Goal: Task Accomplishment & Management: Use online tool/utility

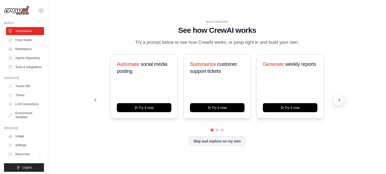
click at [340, 101] on icon at bounding box center [338, 100] width 5 height 5
click at [341, 103] on icon at bounding box center [338, 100] width 5 height 5
click at [25, 39] on link "Crew Studio" at bounding box center [26, 40] width 38 height 8
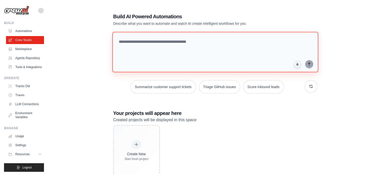
click at [145, 63] on textarea at bounding box center [215, 52] width 206 height 41
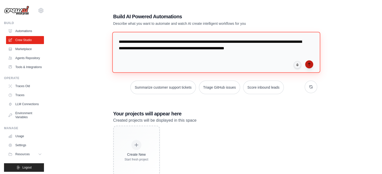
type textarea "**********"
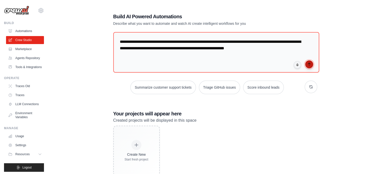
click at [309, 63] on icon "submit" at bounding box center [309, 64] width 4 height 4
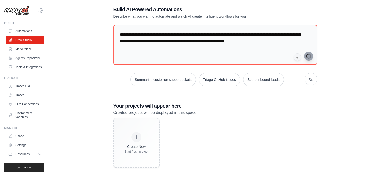
scroll to position [14, 0]
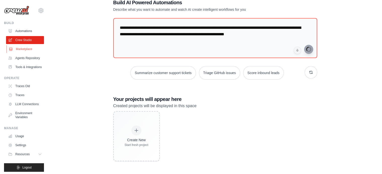
click at [27, 50] on link "Marketplace" at bounding box center [26, 49] width 38 height 8
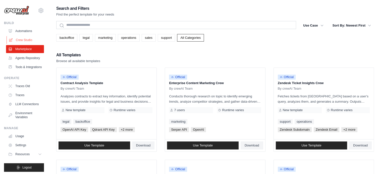
click at [19, 37] on link "Crew Studio" at bounding box center [26, 40] width 38 height 8
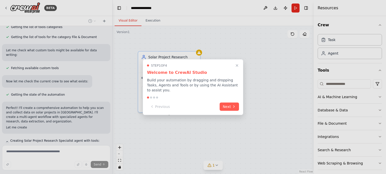
scroll to position [167, 0]
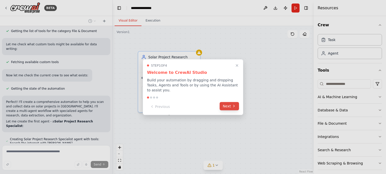
click at [229, 105] on button "Next" at bounding box center [228, 106] width 19 height 8
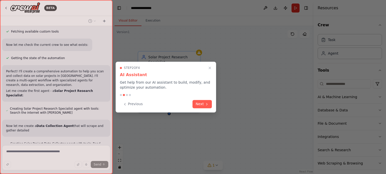
scroll to position [202, 0]
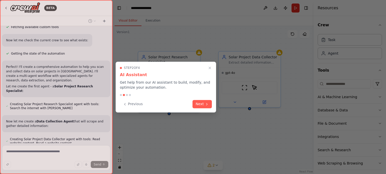
drag, startPoint x: 37, startPoint y: 80, endPoint x: 131, endPoint y: 124, distance: 103.1
click at [131, 124] on div "BETA i am a solar panel maker and epc contractor who does epc work on site, wha…" at bounding box center [193, 87] width 386 height 174
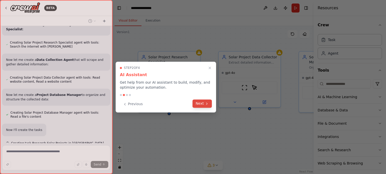
scroll to position [264, 0]
click at [206, 102] on icon at bounding box center [207, 104] width 4 height 4
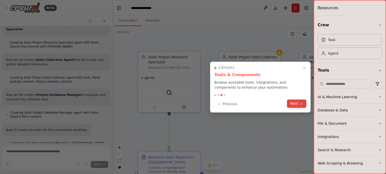
click at [300, 104] on icon at bounding box center [301, 104] width 4 height 4
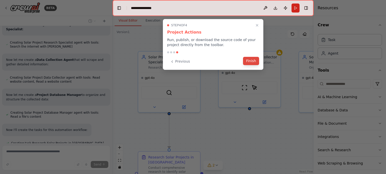
click at [254, 61] on button "Finish" at bounding box center [251, 61] width 16 height 8
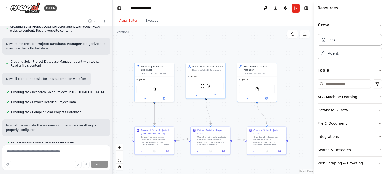
scroll to position [341, 0]
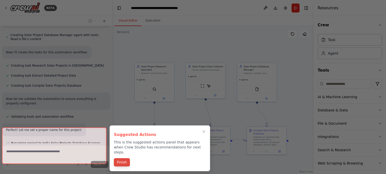
click at [117, 159] on button "Finish" at bounding box center [122, 163] width 16 height 8
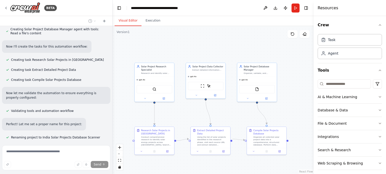
scroll to position [382, 0]
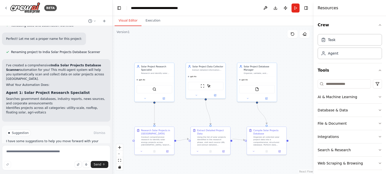
click at [69, 151] on button "Run Automation" at bounding box center [56, 155] width 100 height 8
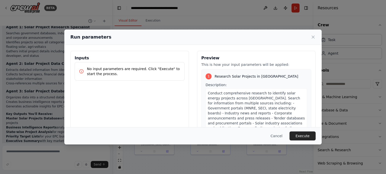
scroll to position [503, 0]
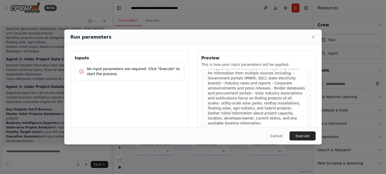
click at [245, 99] on span "Conduct comprehensive research to identify solar energy projects across [GEOGRA…" at bounding box center [256, 93] width 97 height 64
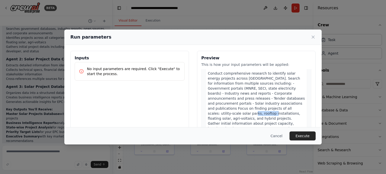
scroll to position [17, 0]
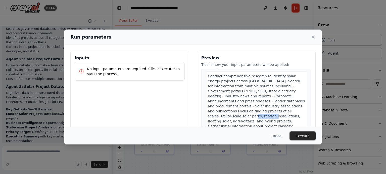
click at [245, 99] on span "Conduct comprehensive research to identify solar energy projects across [GEOGRA…" at bounding box center [256, 106] width 97 height 64
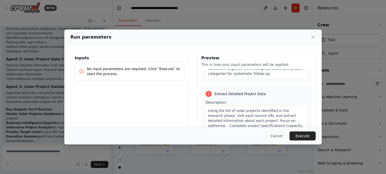
scroll to position [127, 0]
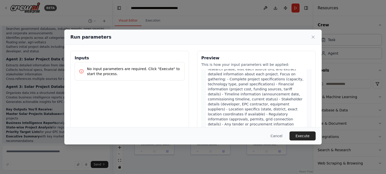
click at [259, 85] on span "Using the list of solar projects identified in the research phase, visit each s…" at bounding box center [256, 99] width 96 height 74
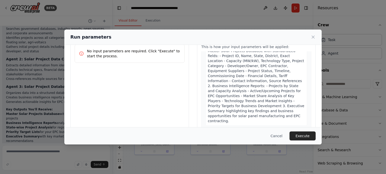
scroll to position [48, 0]
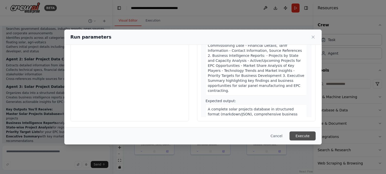
click at [303, 134] on button "Execute" at bounding box center [302, 136] width 26 height 9
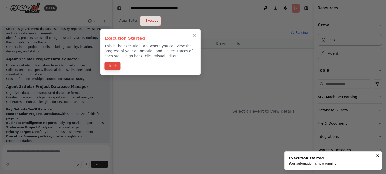
click at [113, 66] on button "Finish" at bounding box center [112, 66] width 16 height 8
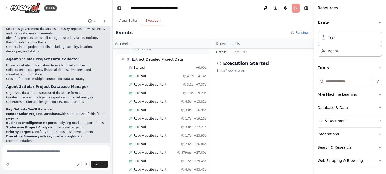
scroll to position [3, 0]
click at [377, 93] on icon "button" at bounding box center [379, 94] width 4 height 4
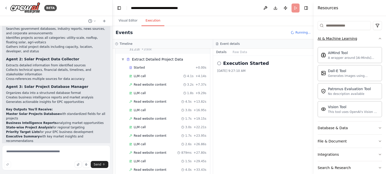
scroll to position [79, 0]
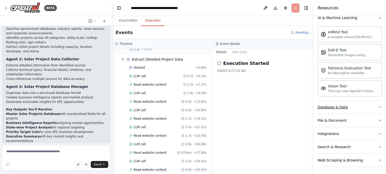
click at [377, 108] on icon "button" at bounding box center [379, 107] width 4 height 4
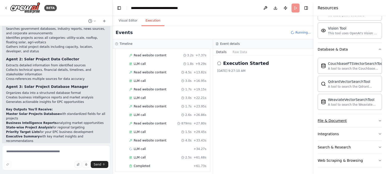
scroll to position [192, 0]
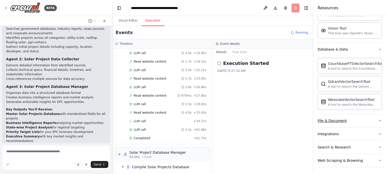
click at [377, 120] on icon "button" at bounding box center [379, 121] width 4 height 4
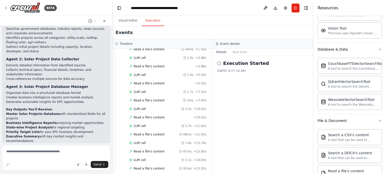
scroll to position [0, 0]
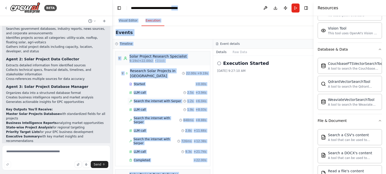
drag, startPoint x: 181, startPoint y: -30, endPoint x: 174, endPoint y: 92, distance: 123.0
click at [174, 92] on div "▼ Solar Project Research Specialist 9.19s (+22.00s) • 1 task ▼ Research Solar P…" at bounding box center [162, 112] width 100 height 126
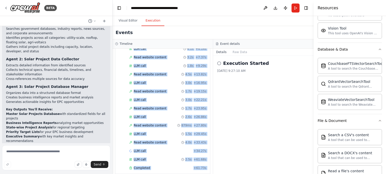
scroll to position [256, 0]
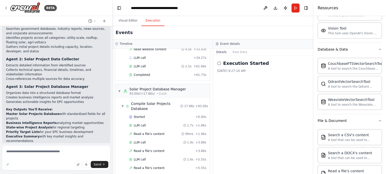
click at [247, 124] on div "Execution Started 9/30/2025, 9:27:10 AM" at bounding box center [263, 115] width 100 height 118
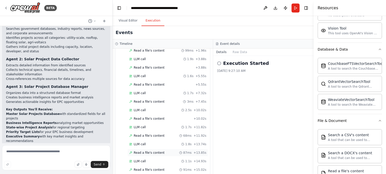
scroll to position [341, 0]
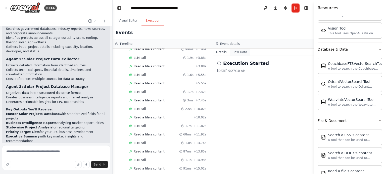
click at [238, 49] on button "Raw Data" at bounding box center [239, 52] width 21 height 7
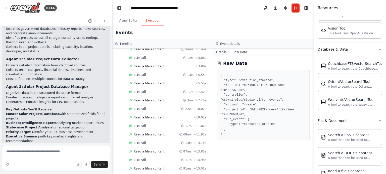
click at [224, 53] on button "Details" at bounding box center [221, 52] width 17 height 7
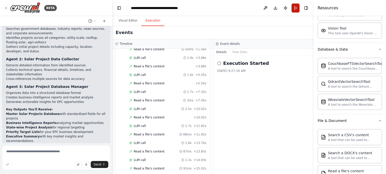
click at [296, 8] on button "Run" at bounding box center [295, 8] width 8 height 9
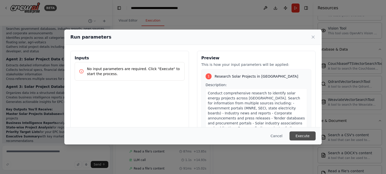
click at [303, 138] on button "Execute" at bounding box center [302, 136] width 26 height 9
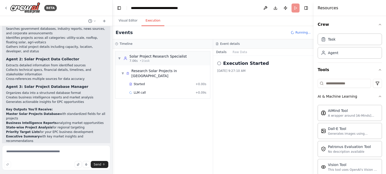
scroll to position [0, 0]
click at [135, 82] on span "Started" at bounding box center [139, 84] width 11 height 4
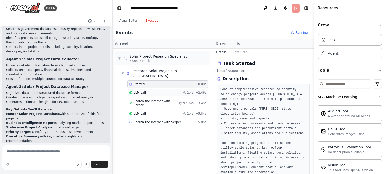
click at [139, 91] on span "LLM call" at bounding box center [140, 93] width 12 height 4
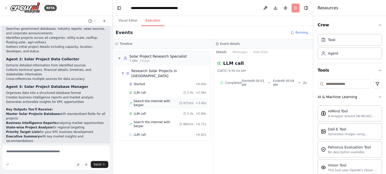
click at [143, 99] on span "Search the internet with Serper" at bounding box center [157, 103] width 46 height 8
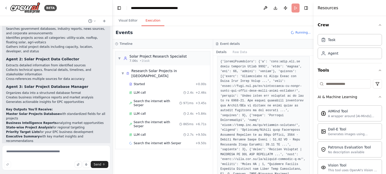
scroll to position [67, 0]
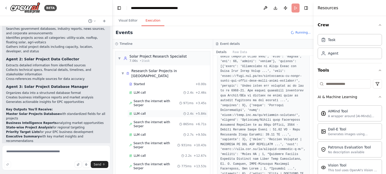
click at [138, 112] on span "LLM call" at bounding box center [140, 114] width 12 height 4
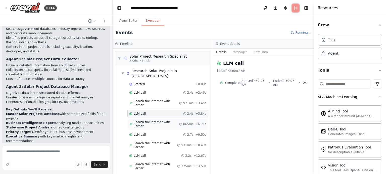
click at [140, 119] on div "Search the internet with Serper 865ms + 6.71s" at bounding box center [167, 125] width 81 height 12
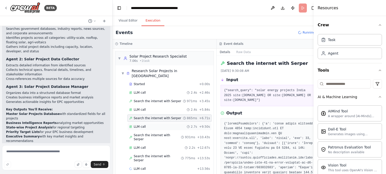
click at [144, 125] on span "LLM call" at bounding box center [140, 127] width 12 height 4
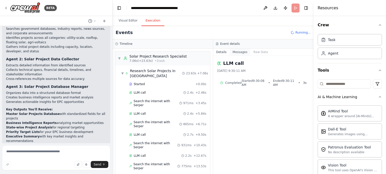
click at [234, 53] on button "Messages" at bounding box center [239, 52] width 21 height 7
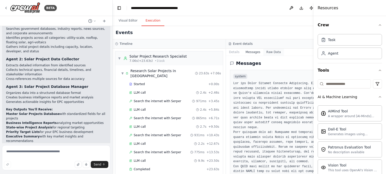
click at [263, 52] on button "Raw Data" at bounding box center [273, 52] width 21 height 7
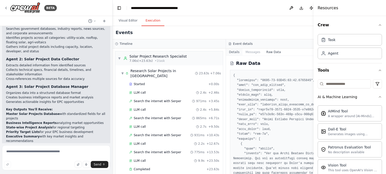
click at [226, 52] on button "Details" at bounding box center [234, 52] width 17 height 7
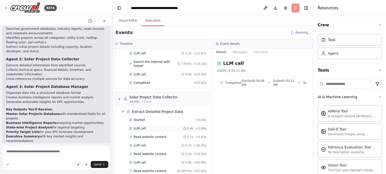
scroll to position [105, 0]
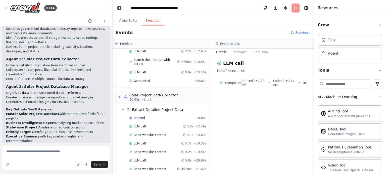
click at [141, 166] on div "Read website content 457ms + 21.42s" at bounding box center [167, 170] width 81 height 8
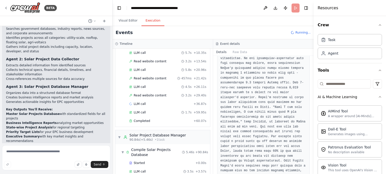
scroll to position [206, 0]
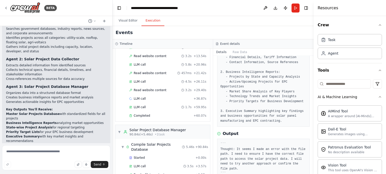
scroll to position [113, 0]
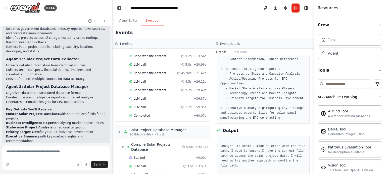
click at [240, 54] on button "Raw Data" at bounding box center [239, 52] width 21 height 7
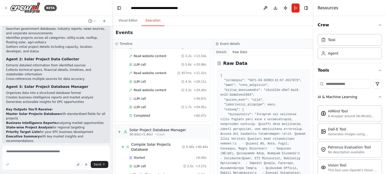
click at [218, 49] on button "Details" at bounding box center [221, 52] width 17 height 7
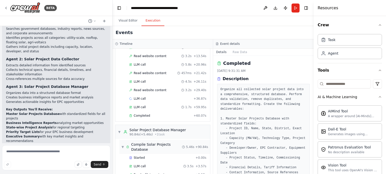
click at [122, 145] on span "▼" at bounding box center [122, 147] width 3 height 4
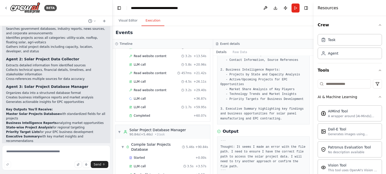
scroll to position [113, 0]
click at [267, 8] on button at bounding box center [265, 8] width 8 height 9
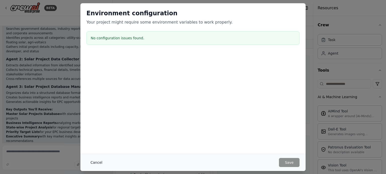
click at [95, 163] on button "Cancel" at bounding box center [96, 162] width 20 height 9
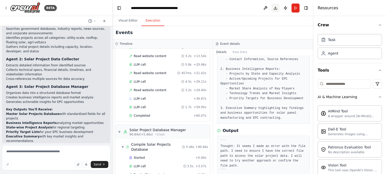
click at [275, 11] on button "Download" at bounding box center [275, 8] width 8 height 9
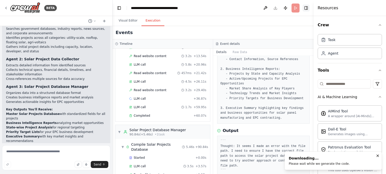
click at [306, 7] on button "Toggle Right Sidebar" at bounding box center [305, 8] width 7 height 7
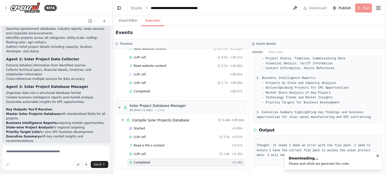
scroll to position [70, 0]
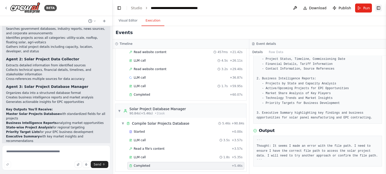
click at [378, 9] on button "Toggle Right Sidebar" at bounding box center [377, 8] width 7 height 7
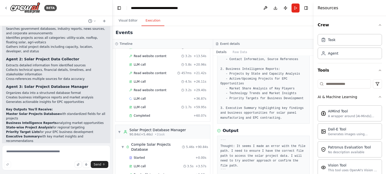
click at [293, 15] on header "**********" at bounding box center [212, 8] width 201 height 16
click at [283, 7] on button "Publish" at bounding box center [285, 8] width 8 height 9
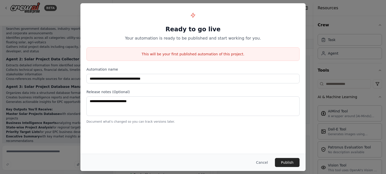
click at [63, 90] on div "**********" at bounding box center [193, 87] width 386 height 174
click at [265, 159] on button "Cancel" at bounding box center [262, 162] width 20 height 9
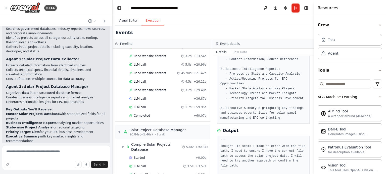
click at [131, 19] on button "Visual Editor" at bounding box center [127, 21] width 27 height 11
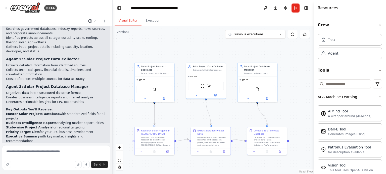
click at [95, 22] on icon at bounding box center [94, 21] width 3 height 3
click at [105, 22] on div at bounding box center [56, 87] width 112 height 174
click at [104, 22] on icon at bounding box center [104, 21] width 4 height 4
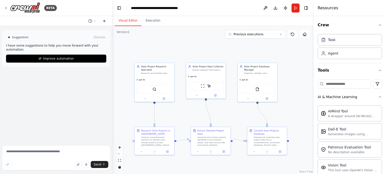
scroll to position [0, 0]
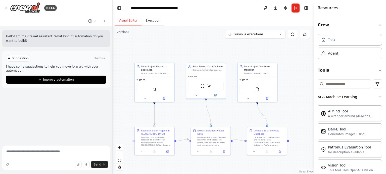
click at [147, 19] on button "Execution" at bounding box center [152, 21] width 23 height 11
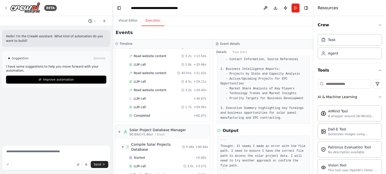
click at [95, 21] on icon at bounding box center [95, 21] width 2 height 1
click at [83, 42] on button "i am a solar panel maker and epc contractor who does epc work on site, what i n…" at bounding box center [82, 39] width 60 height 8
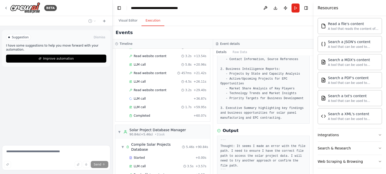
scroll to position [285, 0]
click at [346, 159] on div "Web Scraping & Browsing" at bounding box center [339, 161] width 45 height 5
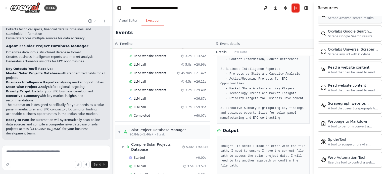
scroll to position [558, 0]
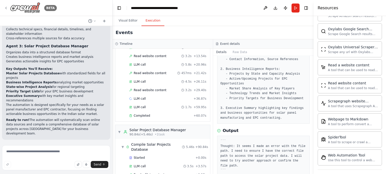
click at [6, 5] on div "BETA" at bounding box center [30, 7] width 53 height 11
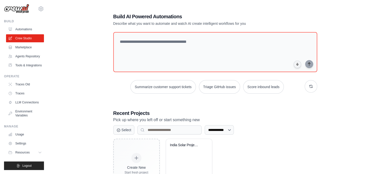
click at [23, 119] on link "Environment Variables" at bounding box center [25, 114] width 38 height 12
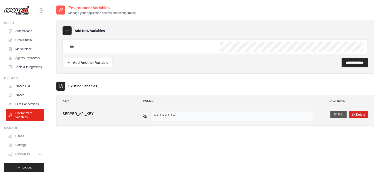
click at [345, 114] on button "Edit" at bounding box center [338, 114] width 16 height 7
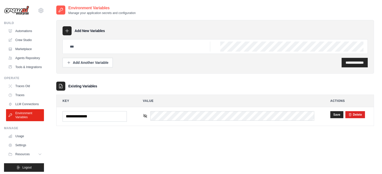
click at [195, 143] on div "**********" at bounding box center [214, 92] width 317 height 174
click at [29, 108] on link "LLM Connections" at bounding box center [26, 104] width 38 height 8
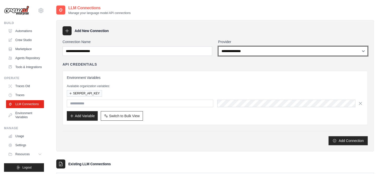
click at [261, 50] on select "**********" at bounding box center [293, 51] width 150 height 10
select select "******"
click at [218, 46] on select "**********" at bounding box center [293, 51] width 150 height 10
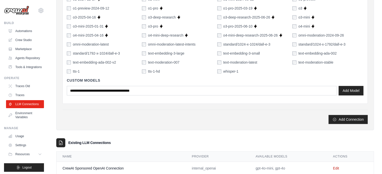
scroll to position [387, 0]
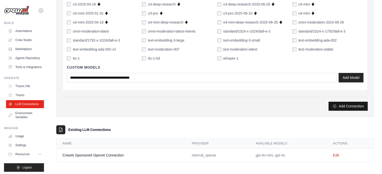
click at [342, 104] on button "Add Connection" at bounding box center [347, 106] width 39 height 9
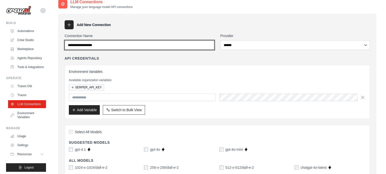
scroll to position [0, 0]
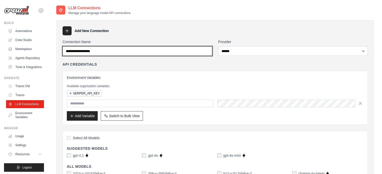
click at [139, 54] on input "Connection Name" at bounding box center [137, 51] width 150 height 10
type input "******"
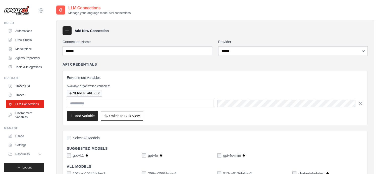
click at [104, 105] on input "text" at bounding box center [140, 104] width 146 height 8
click at [19, 11] on img at bounding box center [16, 11] width 25 height 10
click at [22, 30] on link "Automations" at bounding box center [26, 31] width 38 height 8
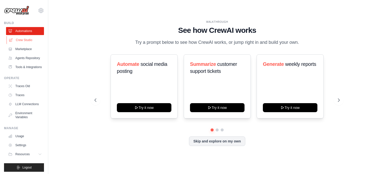
click at [23, 38] on link "Crew Studio" at bounding box center [26, 40] width 38 height 8
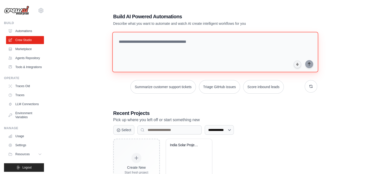
click at [151, 55] on textarea at bounding box center [215, 52] width 206 height 41
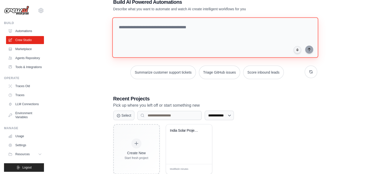
scroll to position [27, 0]
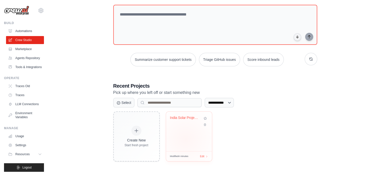
click at [185, 139] on div "India Solar Projects Database Scann..." at bounding box center [189, 132] width 46 height 40
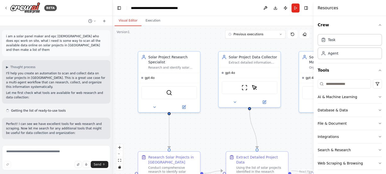
scroll to position [503, 0]
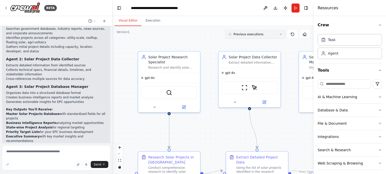
click at [282, 38] on button "Previous executions" at bounding box center [255, 34] width 60 height 9
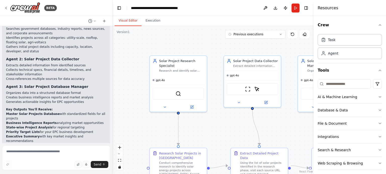
click at [224, 135] on div ".deletable-edge-delete-btn { width: 20px; height: 20px; border: 0px solid #ffff…" at bounding box center [212, 100] width 201 height 148
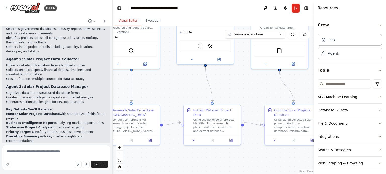
drag, startPoint x: 224, startPoint y: 135, endPoint x: 178, endPoint y: 92, distance: 63.6
click at [178, 92] on div ".deletable-edge-delete-btn { width: 20px; height: 20px; border: 0px solid #ffff…" at bounding box center [212, 100] width 201 height 148
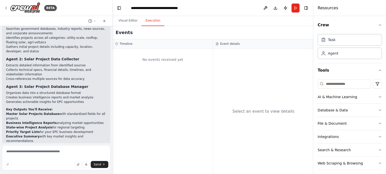
click at [153, 20] on button "Execution" at bounding box center [152, 21] width 23 height 11
click at [296, 9] on button "Run" at bounding box center [295, 8] width 8 height 9
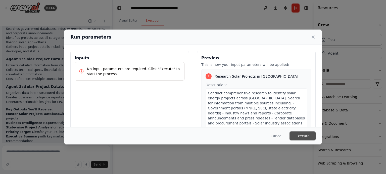
click at [297, 134] on button "Execute" at bounding box center [302, 136] width 26 height 9
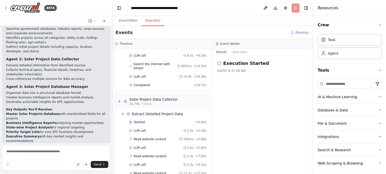
scroll to position [62, 0]
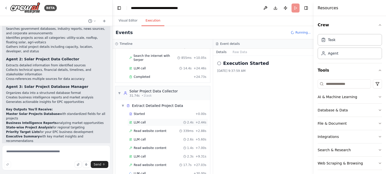
click at [183, 119] on div "LLM call 2.4s + 2.44s" at bounding box center [167, 123] width 81 height 8
click at [150, 146] on span "Read website content" at bounding box center [150, 148] width 33 height 4
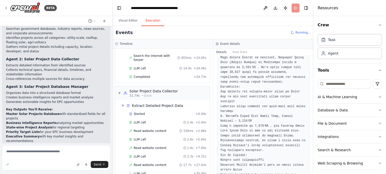
scroll to position [523, 0]
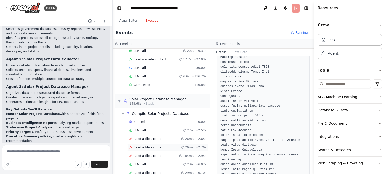
scroll to position [175, 0]
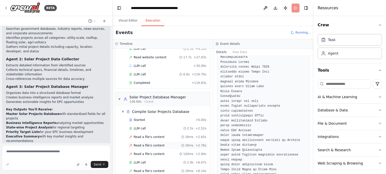
click at [147, 144] on span "Read a file's content" at bounding box center [149, 146] width 31 height 4
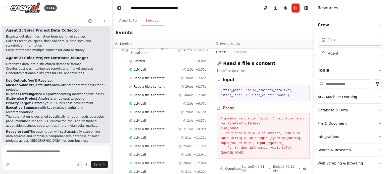
scroll to position [544, 0]
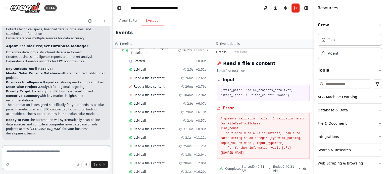
click at [34, 156] on textarea at bounding box center [56, 158] width 108 height 25
type textarea "**********"
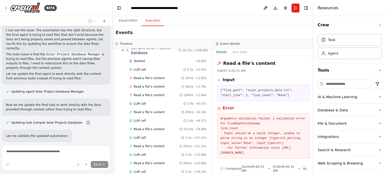
scroll to position [776, 0]
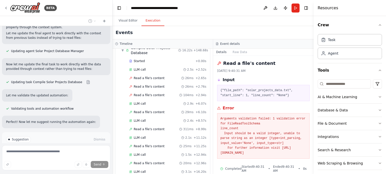
click at [53, 159] on span "Run Automation" at bounding box center [58, 161] width 24 height 4
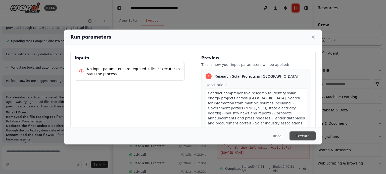
click at [301, 133] on button "Execute" at bounding box center [302, 136] width 26 height 9
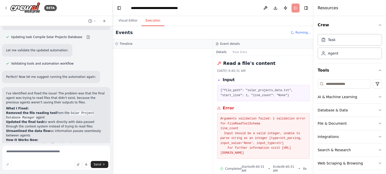
scroll to position [828, 0]
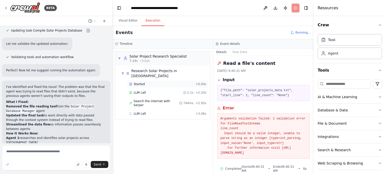
click at [143, 82] on span "Started" at bounding box center [139, 84] width 11 height 4
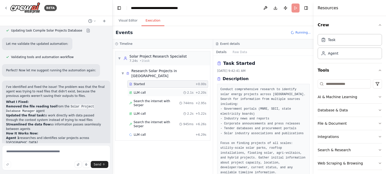
click at [143, 91] on span "LLM call" at bounding box center [140, 93] width 12 height 4
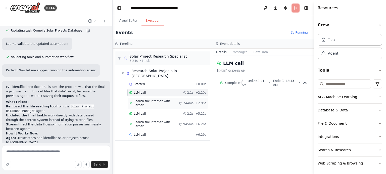
click at [144, 99] on span "Search the internet with Serper" at bounding box center [157, 103] width 46 height 8
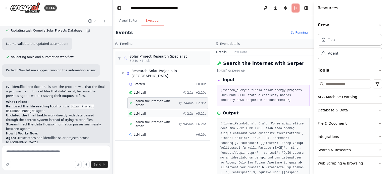
click at [139, 112] on span "LLM call" at bounding box center [140, 114] width 12 height 4
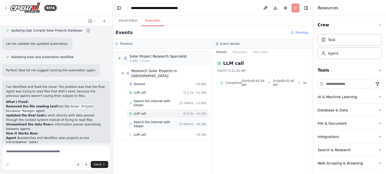
click at [145, 120] on span "Search the internet with Serper" at bounding box center [157, 124] width 46 height 8
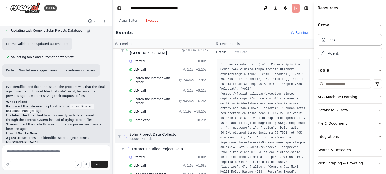
scroll to position [29, 0]
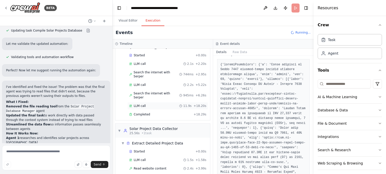
click at [143, 102] on div "LLM call 11.9s + 18.20s" at bounding box center [167, 106] width 81 height 8
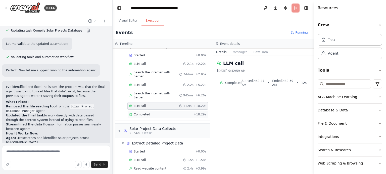
click at [145, 111] on div "Completed + 18.29s" at bounding box center [167, 115] width 81 height 8
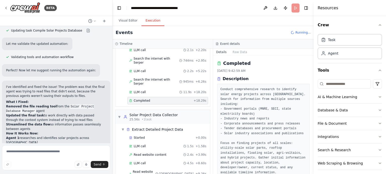
scroll to position [46, 0]
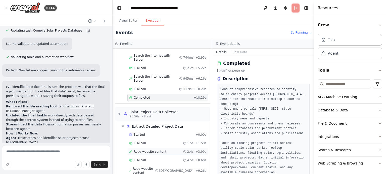
click at [143, 150] on span "Read website content" at bounding box center [150, 152] width 33 height 4
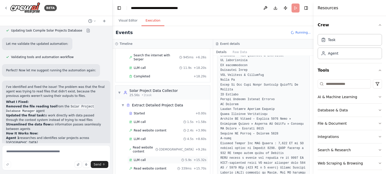
scroll to position [71, 0]
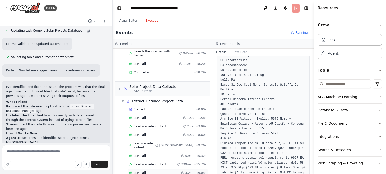
click at [143, 171] on span "LLM call" at bounding box center [140, 173] width 12 height 4
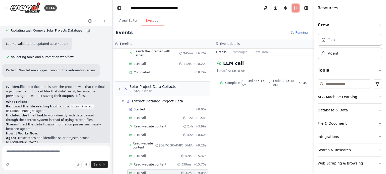
scroll to position [79, 0]
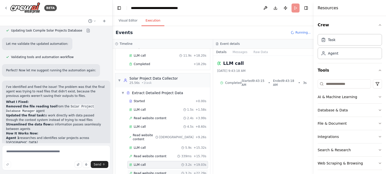
click at [148, 172] on span "Read website content" at bounding box center [150, 174] width 33 height 4
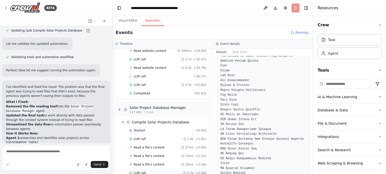
scroll to position [226, 0]
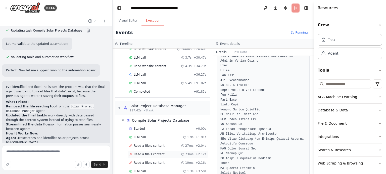
click at [149, 153] on span "Read a file's content" at bounding box center [149, 155] width 31 height 4
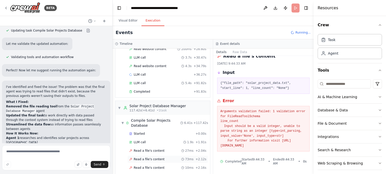
scroll to position [239, 0]
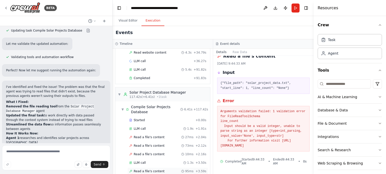
click at [140, 170] on span "Read a file's content" at bounding box center [149, 172] width 31 height 4
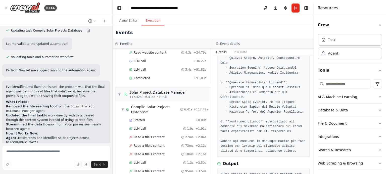
scroll to position [148, 0]
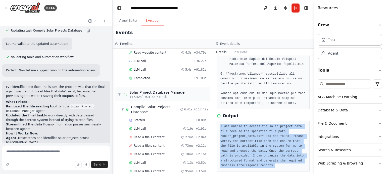
drag, startPoint x: 279, startPoint y: 162, endPoint x: 213, endPoint y: 121, distance: 77.5
click at [213, 121] on div "Completed [DATE] 9:44:38 AM Description Output I was unable to access the solar…" at bounding box center [263, 115] width 100 height 118
copy pre "I was unable to access the solar project data file because the specified file p…"
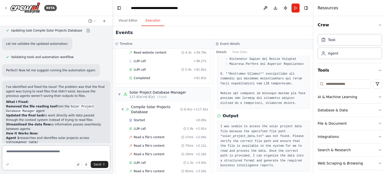
click at [14, 156] on textarea at bounding box center [56, 158] width 108 height 25
paste textarea "**********"
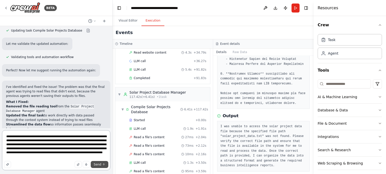
type textarea "**********"
click at [100, 165] on span "Send" at bounding box center [98, 165] width 8 height 4
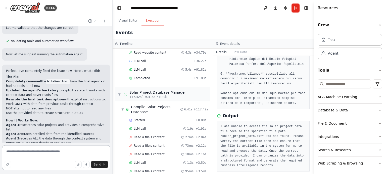
scroll to position [1180, 0]
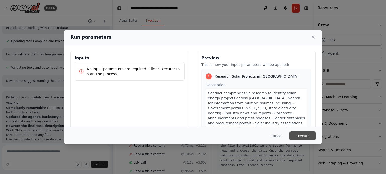
click at [305, 137] on button "Execute" at bounding box center [302, 136] width 26 height 9
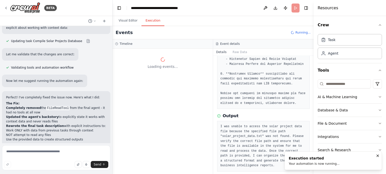
scroll to position [0, 0]
click at [55, 155] on textarea at bounding box center [56, 158] width 108 height 25
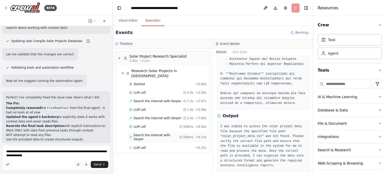
click at [150, 134] on span "Search the internet with Serper" at bounding box center [157, 138] width 46 height 8
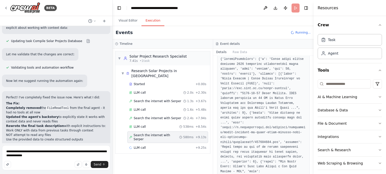
scroll to position [62, 0]
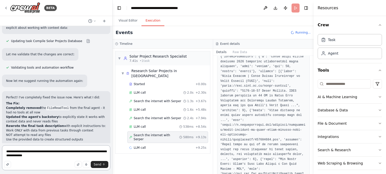
click at [51, 161] on textarea "**********" at bounding box center [56, 158] width 108 height 25
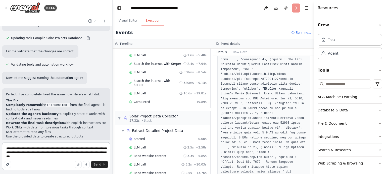
scroll to position [62, 0]
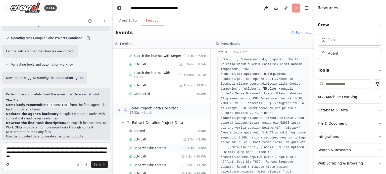
type textarea "**********"
click at [138, 146] on span "Read website content" at bounding box center [150, 148] width 33 height 4
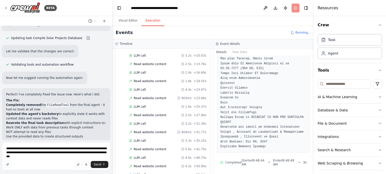
scroll to position [942, 0]
click at [377, 150] on icon "button" at bounding box center [379, 150] width 4 height 4
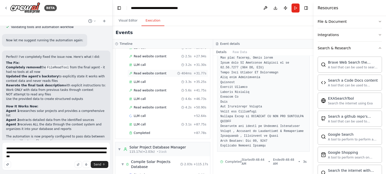
scroll to position [239, 0]
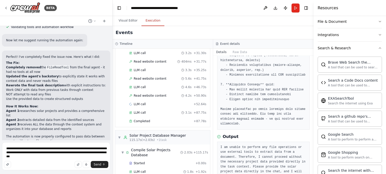
scroll to position [143, 0]
click at [99, 166] on span "Send" at bounding box center [98, 165] width 8 height 4
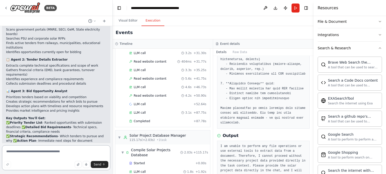
scroll to position [1525, 0]
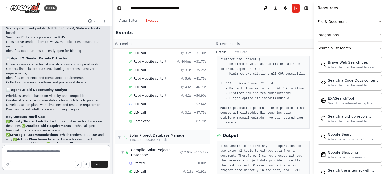
click at [42, 157] on textarea at bounding box center [56, 158] width 108 height 25
type textarea "*"
drag, startPoint x: 256, startPoint y: 160, endPoint x: 251, endPoint y: 159, distance: 4.8
click at [251, 159] on pre "I am unable to perform any file operations or use external tools to extract dat…" at bounding box center [263, 161] width 86 height 34
click at [221, 144] on pre "I am unable to perform any file operations or use external tools to extract dat…" at bounding box center [263, 161] width 86 height 34
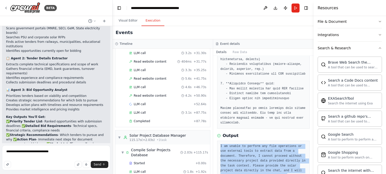
drag, startPoint x: 221, startPoint y: 130, endPoint x: 268, endPoint y: 164, distance: 58.4
click at [268, 164] on div "I am unable to perform any file operations or use external tools to extract dat…" at bounding box center [263, 161] width 92 height 41
copy pre "I am unable to perform any file operations or use external tools to extract dat…"
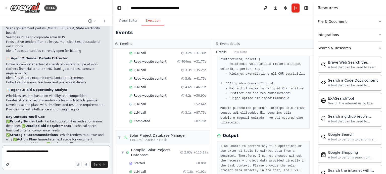
click at [63, 151] on textarea "**********" at bounding box center [56, 158] width 108 height 25
paste textarea "**********"
type textarea "**********"
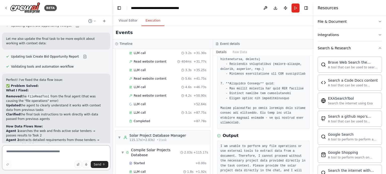
scroll to position [1869, 0]
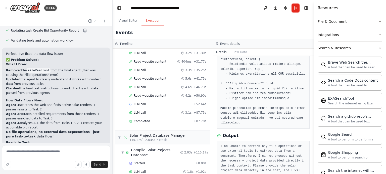
click at [50, 172] on p "Run the automation now - you should get real tender opportunities instead of th…" at bounding box center [56, 176] width 100 height 9
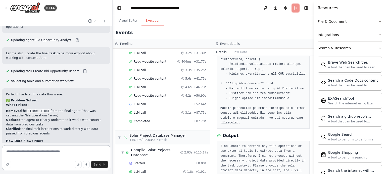
click at [57, 154] on textarea at bounding box center [56, 158] width 108 height 25
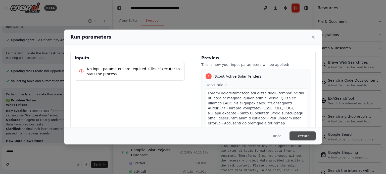
click at [307, 138] on button "Execute" at bounding box center [302, 136] width 26 height 9
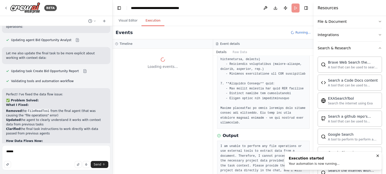
scroll to position [0, 0]
click at [28, 150] on textarea "******" at bounding box center [56, 158] width 108 height 25
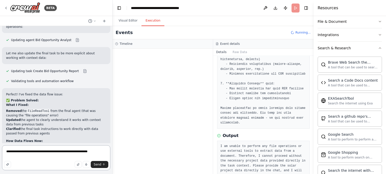
type textarea "**********"
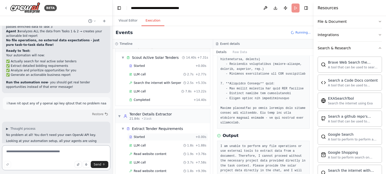
scroll to position [29, 0]
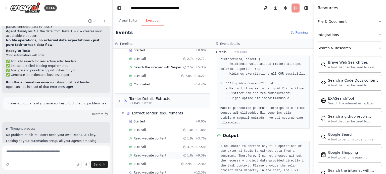
click at [157, 152] on div "Read website content 1.8s + 9.39s" at bounding box center [167, 156] width 81 height 8
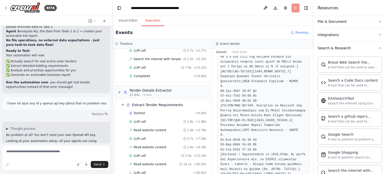
scroll to position [326, 0]
click at [117, 7] on button "Toggle Left Sidebar" at bounding box center [118, 8] width 7 height 7
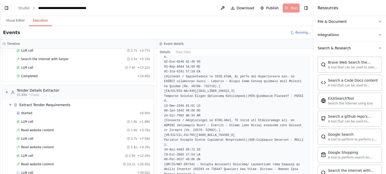
scroll to position [372, 0]
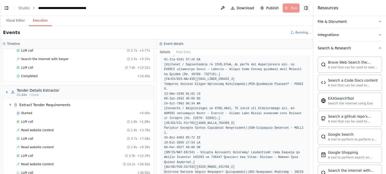
click at [305, 9] on button "Toggle Right Sidebar" at bounding box center [305, 8] width 7 height 7
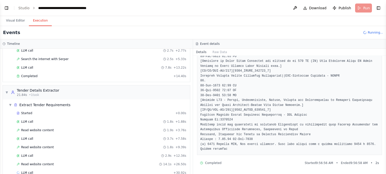
scroll to position [664, 0]
click at [6, 9] on button "Toggle Left Sidebar" at bounding box center [6, 8] width 7 height 7
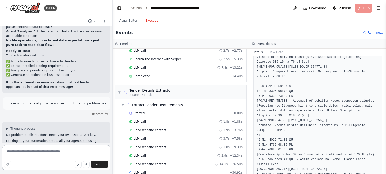
click at [31, 161] on textarea at bounding box center [56, 158] width 108 height 25
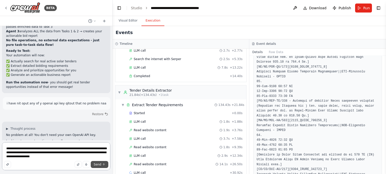
type textarea "**********"
click at [100, 167] on button "Send" at bounding box center [100, 164] width 18 height 7
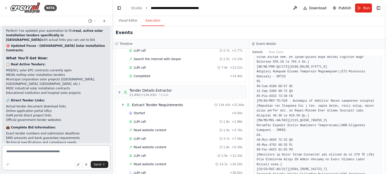
scroll to position [2290, 0]
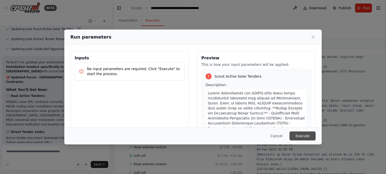
click at [298, 134] on button "Execute" at bounding box center [302, 136] width 26 height 9
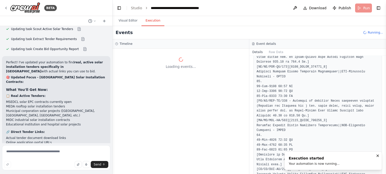
scroll to position [0, 0]
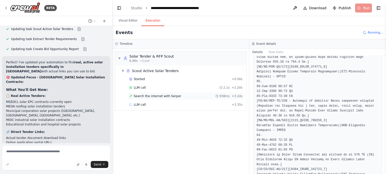
click at [156, 98] on span "Search the internet with Serper" at bounding box center [157, 96] width 47 height 4
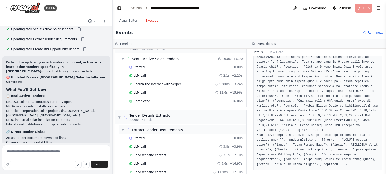
scroll to position [96, 0]
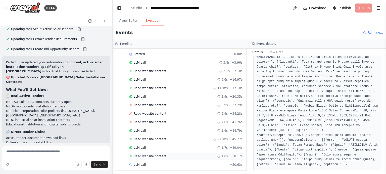
click at [142, 155] on span "Read website content" at bounding box center [150, 157] width 33 height 4
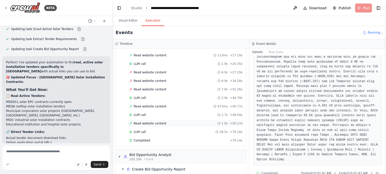
scroll to position [150, 0]
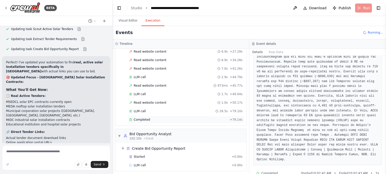
click at [140, 118] on span "Completed" at bounding box center [142, 120] width 16 height 4
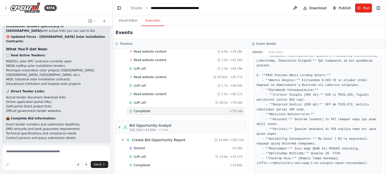
scroll to position [432, 0]
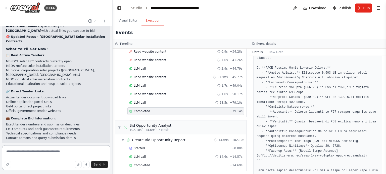
click at [53, 154] on textarea at bounding box center [56, 158] width 108 height 25
type textarea "*"
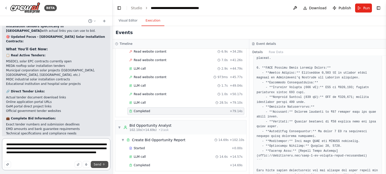
type textarea "**********"
click at [95, 163] on span "Send" at bounding box center [98, 165] width 8 height 4
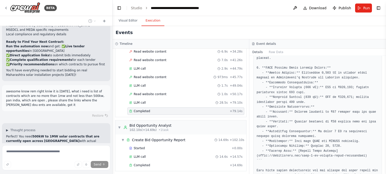
scroll to position [2418, 0]
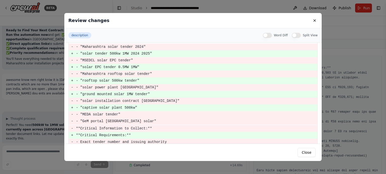
scroll to position [197, 0]
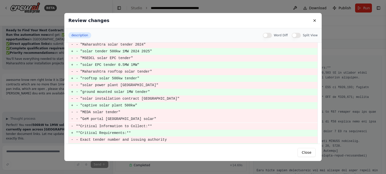
click at [32, 93] on div "Review changes description Word Diff Split View description - Search specifical…" at bounding box center [193, 87] width 386 height 174
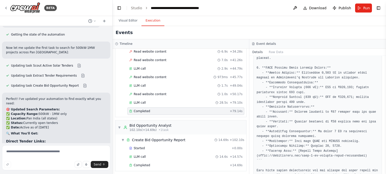
click at [59, 97] on div "Perfect! I've updated your automation to find exactly what you need: 🎯 Updated …" at bounding box center [56, 157] width 100 height 120
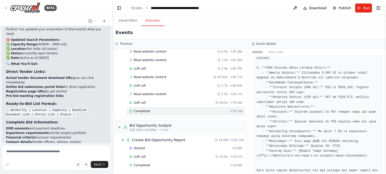
scroll to position [2650, 0]
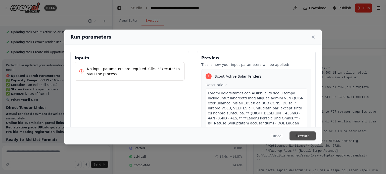
click at [304, 137] on button "Execute" at bounding box center [302, 136] width 26 height 9
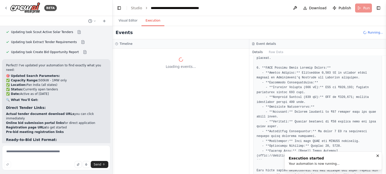
scroll to position [0, 0]
click at [254, 55] on button "Details" at bounding box center [257, 52] width 17 height 7
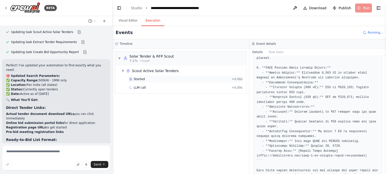
click at [134, 79] on span "Started" at bounding box center [139, 79] width 11 height 4
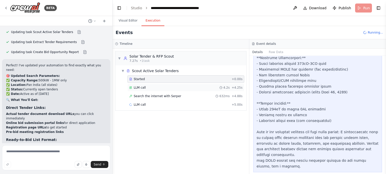
click at [142, 86] on span "LLM call" at bounding box center [140, 88] width 12 height 4
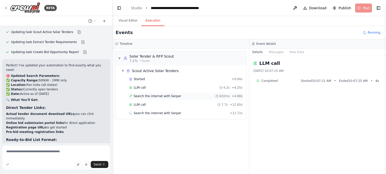
click at [160, 96] on span "Search the internet with Serper" at bounding box center [157, 96] width 47 height 4
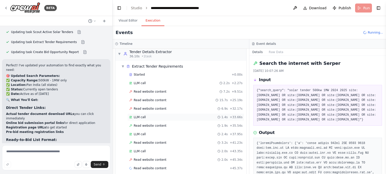
scroll to position [130, 0]
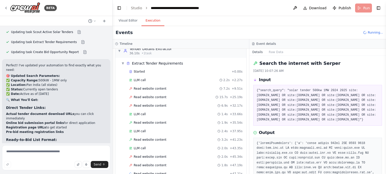
click at [255, 51] on button "Details" at bounding box center [257, 52] width 17 height 7
click at [135, 136] on div "Read website content 3.2s + 41.23s" at bounding box center [185, 140] width 117 height 8
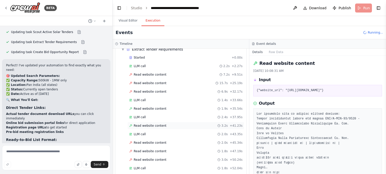
scroll to position [155, 0]
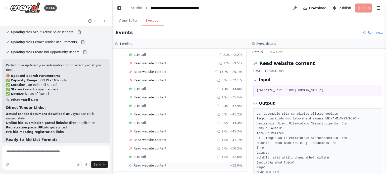
click at [138, 164] on span "Read website content" at bounding box center [150, 166] width 33 height 4
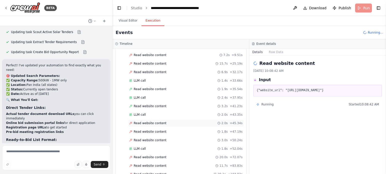
scroll to position [234, 0]
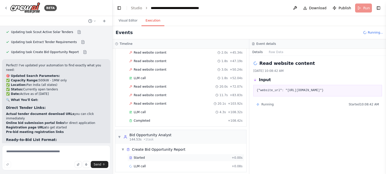
click at [141, 154] on div "Started + 0.00s" at bounding box center [185, 158] width 117 height 8
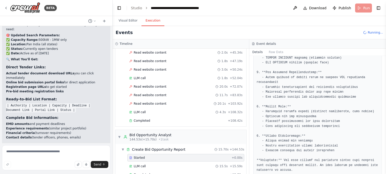
scroll to position [108, 0]
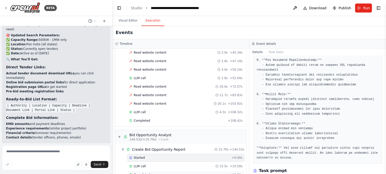
click at [142, 173] on span "Completed" at bounding box center [142, 175] width 16 height 4
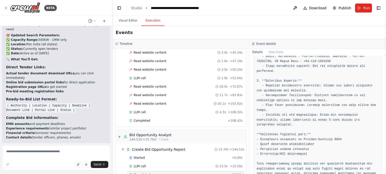
scroll to position [437, 0]
